Goal: Task Accomplishment & Management: Use online tool/utility

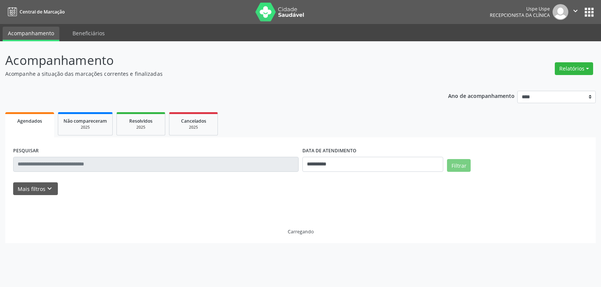
click at [569, 68] on button "Relatórios" at bounding box center [574, 68] width 38 height 13
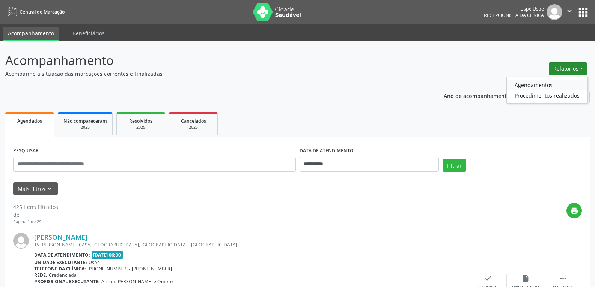
click at [546, 87] on link "Agendamentos" at bounding box center [547, 85] width 81 height 11
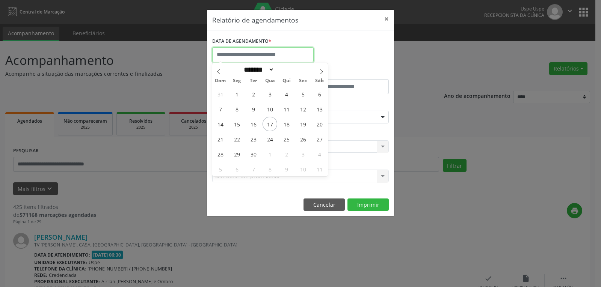
click at [289, 55] on input "text" at bounding box center [262, 54] width 101 height 15
click at [269, 124] on span "17" at bounding box center [269, 124] width 15 height 15
type input "**********"
click at [269, 124] on span "17" at bounding box center [269, 124] width 15 height 15
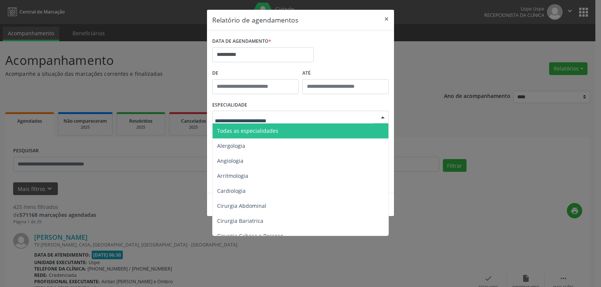
click at [369, 118] on div at bounding box center [300, 117] width 176 height 13
click at [252, 132] on span "Todas as especialidades" at bounding box center [247, 130] width 61 height 7
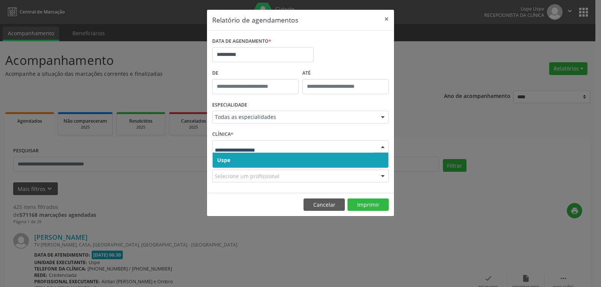
click at [259, 160] on span "Uspe" at bounding box center [300, 160] width 176 height 15
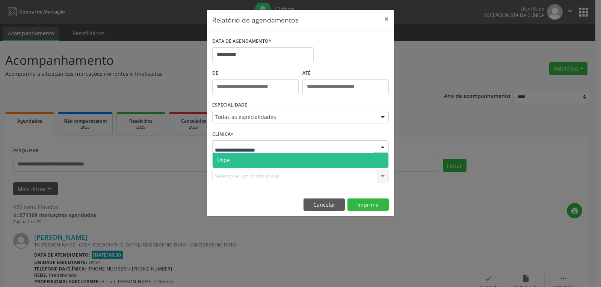
click at [279, 147] on div at bounding box center [300, 146] width 176 height 13
click at [248, 161] on span "Uspe" at bounding box center [300, 160] width 176 height 15
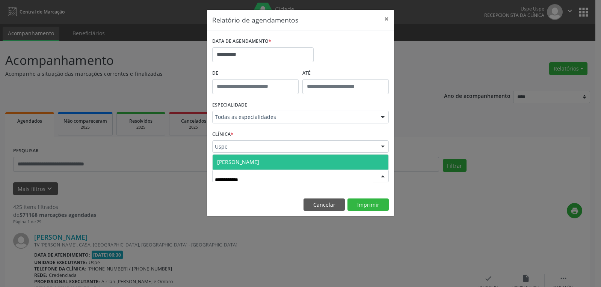
type input "**********"
click at [272, 162] on span "[PERSON_NAME]" at bounding box center [300, 162] width 176 height 15
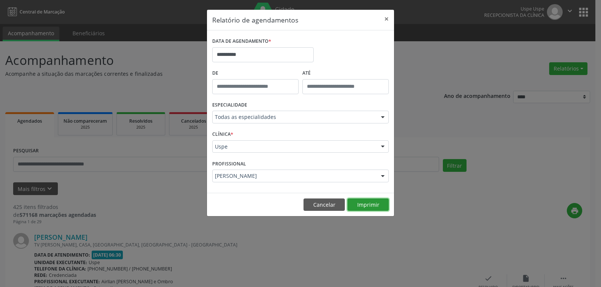
click at [361, 206] on button "Imprimir" at bounding box center [367, 205] width 41 height 13
